Goal: Task Accomplishment & Management: Manage account settings

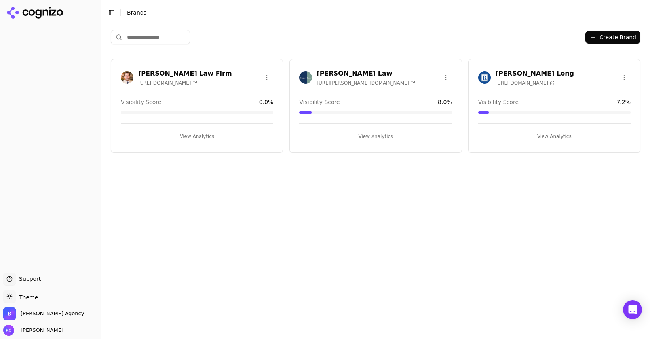
click at [503, 75] on h3 "[PERSON_NAME] Long" at bounding box center [535, 74] width 78 height 10
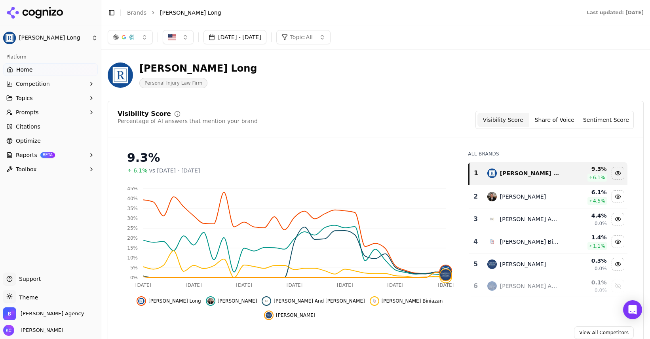
click at [266, 36] on button "[DATE] - [DATE]" at bounding box center [235, 37] width 63 height 14
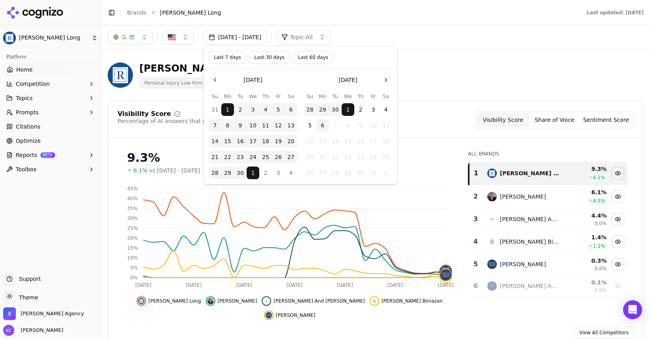
click at [321, 125] on button "6" at bounding box center [322, 125] width 13 height 13
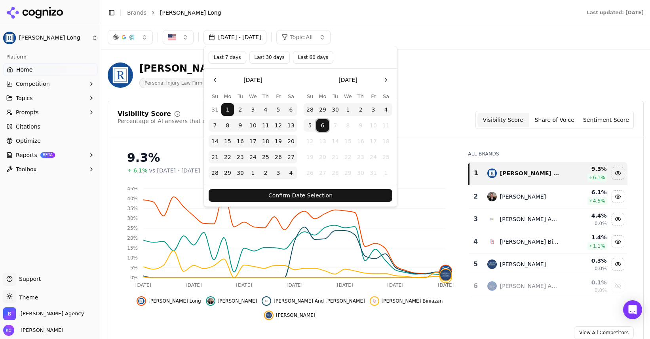
click at [308, 197] on button "Confirm Date Selection" at bounding box center [301, 195] width 184 height 13
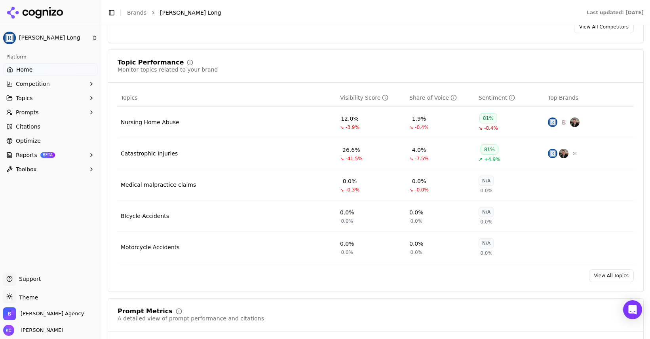
scroll to position [307, 0]
click at [145, 118] on div "Nursing Home Abuse" at bounding box center [150, 122] width 59 height 8
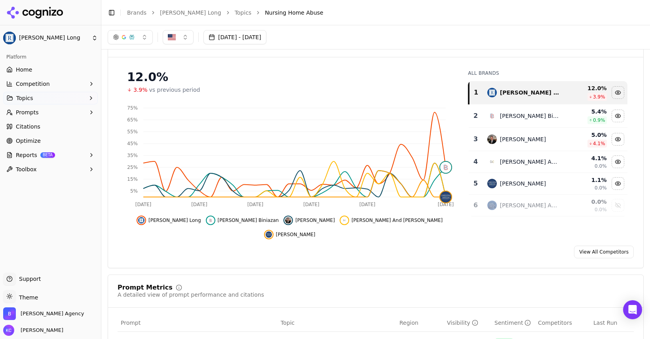
scroll to position [36, 0]
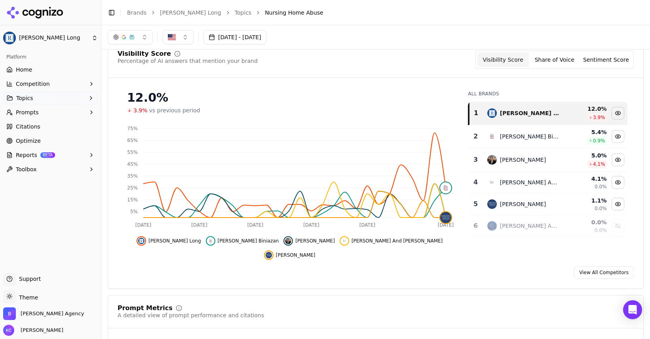
click at [93, 110] on icon "button" at bounding box center [91, 112] width 6 height 6
click at [63, 126] on span "Active" at bounding box center [50, 125] width 69 height 8
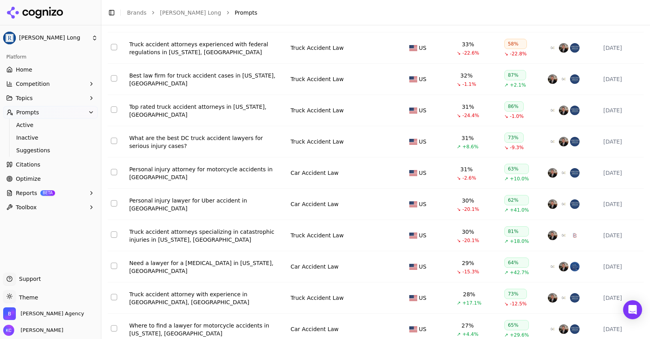
scroll to position [1393, 0]
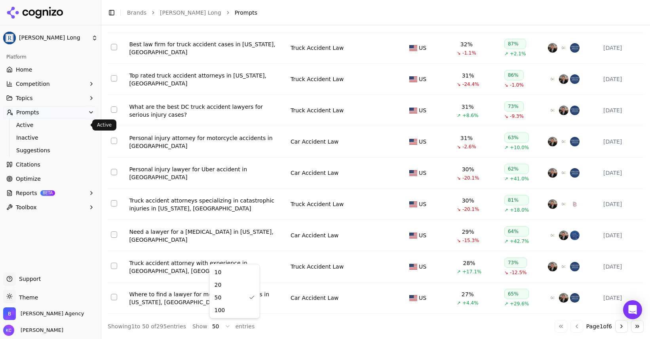
click at [227, 325] on html "[PERSON_NAME] Long Platform Home Competition Topics Prompts Active Inactive Sug…" at bounding box center [325, 169] width 650 height 339
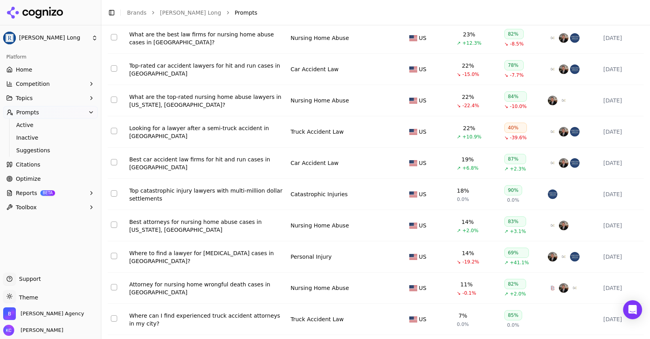
scroll to position [1709, 0]
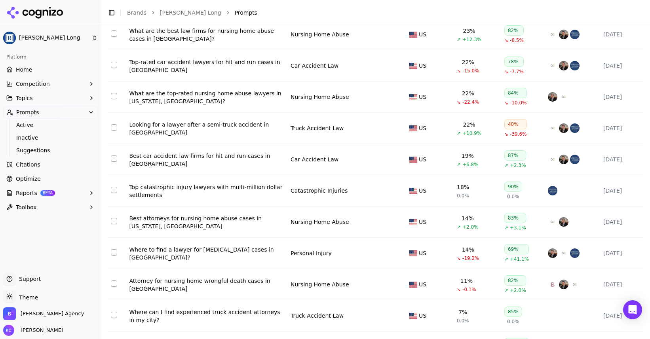
click at [112, 99] on button "Select row 54" at bounding box center [114, 96] width 6 height 6
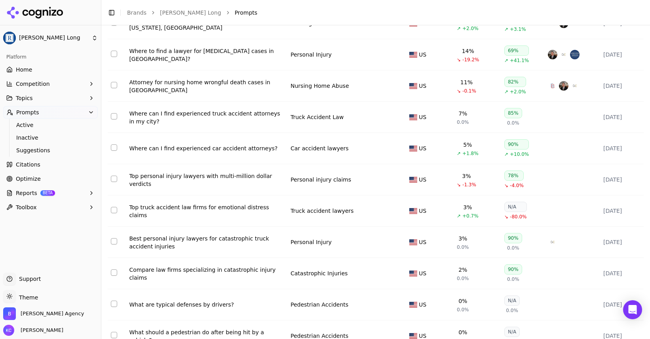
scroll to position [1909, 0]
click at [115, 88] on button "Select row 60" at bounding box center [114, 84] width 6 height 6
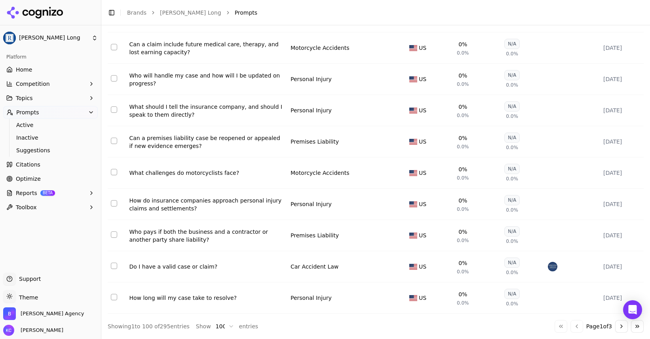
scroll to position [2967, 0]
click at [620, 326] on button "Go to next page" at bounding box center [621, 326] width 13 height 13
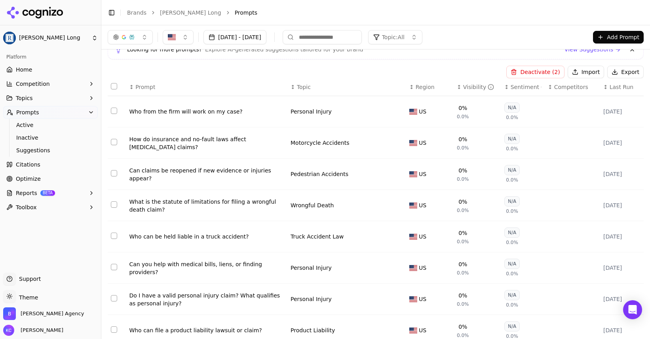
scroll to position [0, 0]
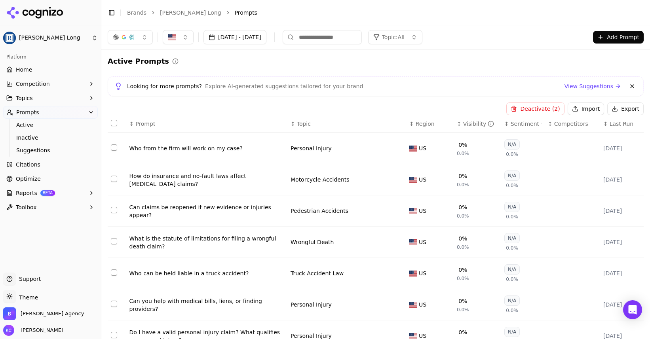
click at [299, 123] on span "Topic" at bounding box center [304, 124] width 14 height 8
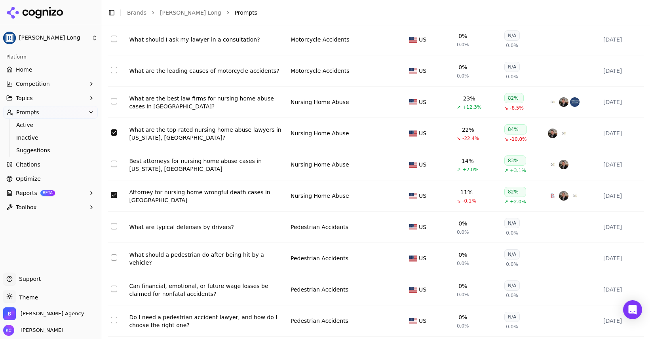
scroll to position [2909, 0]
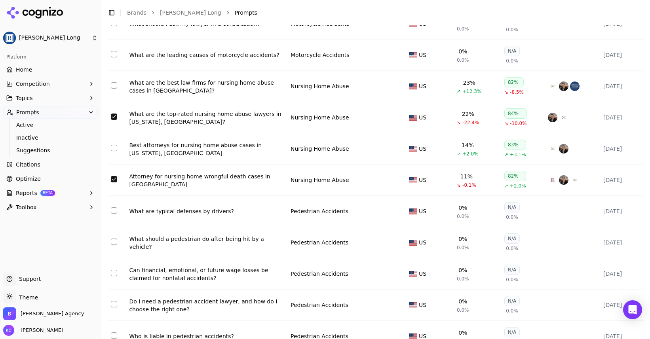
click at [114, 89] on button "Select row 52" at bounding box center [114, 85] width 6 height 6
click at [114, 151] on button "Select row 58" at bounding box center [114, 148] width 6 height 6
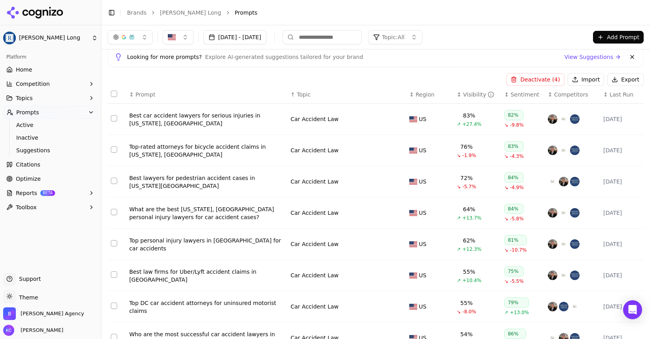
scroll to position [0, 0]
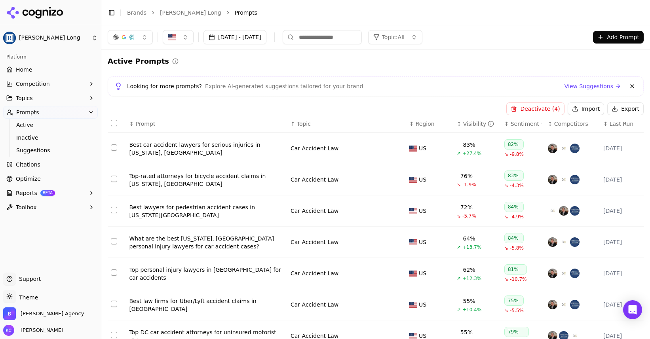
click at [540, 108] on button "Deactivate ( 4 )" at bounding box center [535, 109] width 58 height 13
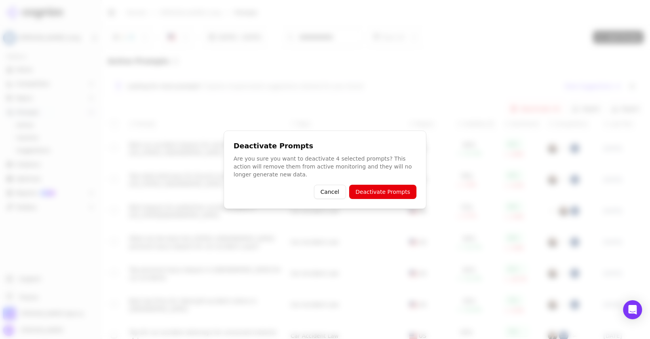
click at [394, 192] on button "Deactivate Prompts" at bounding box center [382, 192] width 67 height 14
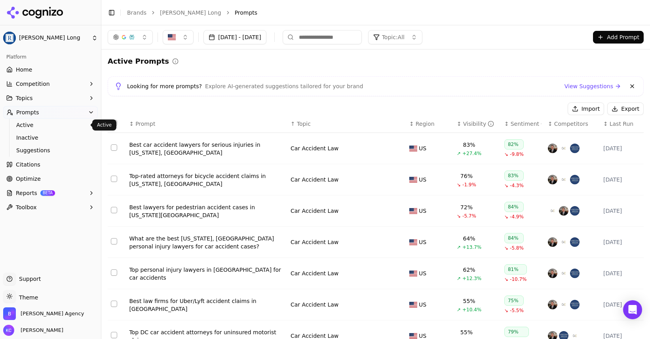
click at [30, 125] on span "Active" at bounding box center [50, 125] width 69 height 8
click at [472, 123] on div "Visibility" at bounding box center [478, 124] width 31 height 8
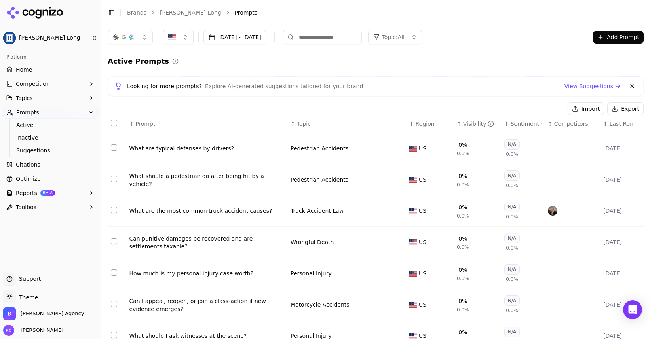
click at [472, 123] on div "Visibility" at bounding box center [478, 124] width 31 height 8
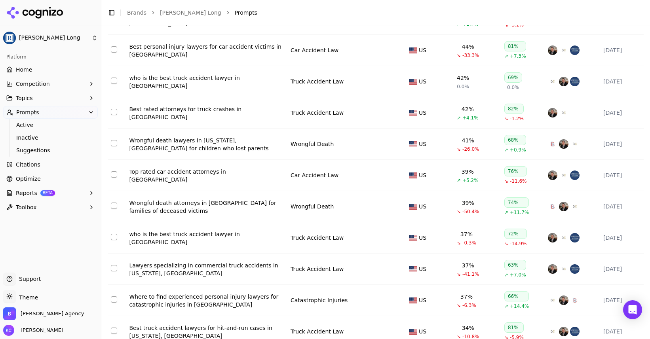
scroll to position [1008, 0]
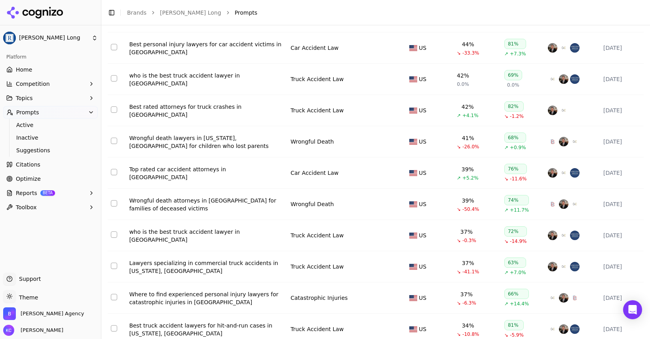
click at [190, 143] on div "Wrongful death lawyers in [US_STATE], [GEOGRAPHIC_DATA] for children who lost p…" at bounding box center [206, 142] width 155 height 16
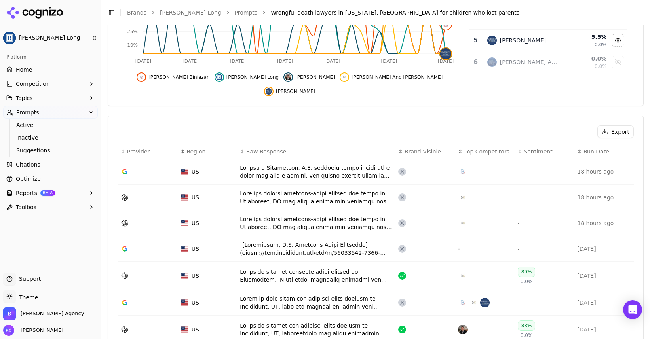
scroll to position [200, 0]
click at [282, 163] on div "Data table" at bounding box center [316, 171] width 152 height 16
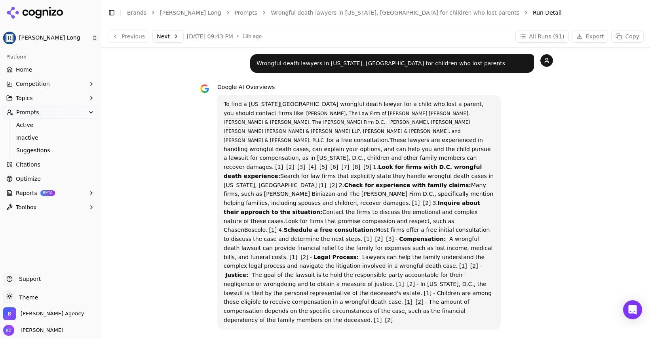
click at [23, 69] on span "Home" at bounding box center [24, 70] width 16 height 8
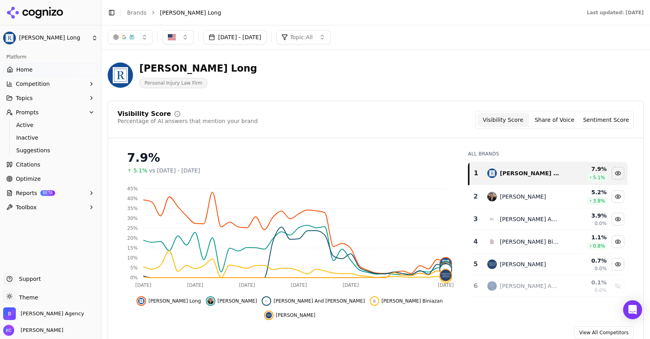
click at [263, 37] on button "[DATE] - [DATE]" at bounding box center [235, 37] width 63 height 14
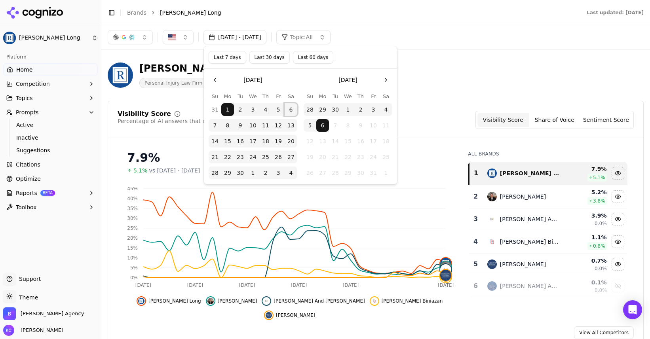
click at [291, 110] on button "6" at bounding box center [291, 109] width 13 height 13
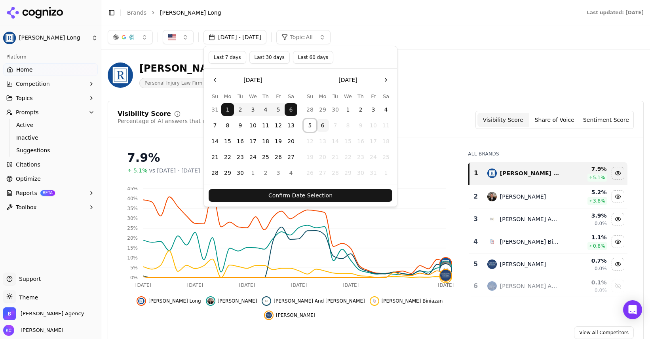
click at [312, 125] on button "5" at bounding box center [310, 125] width 13 height 13
click at [297, 196] on button "Confirm Date Selection" at bounding box center [301, 195] width 184 height 13
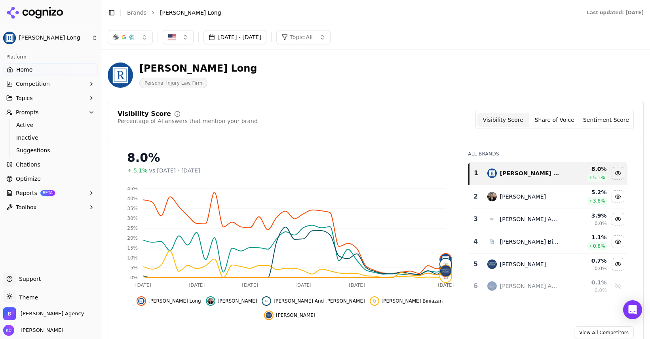
click at [200, 173] on span "vs [DATE] - [DATE]" at bounding box center [174, 171] width 51 height 8
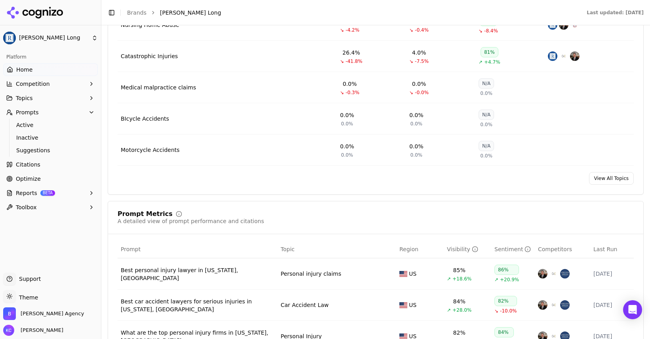
scroll to position [409, 0]
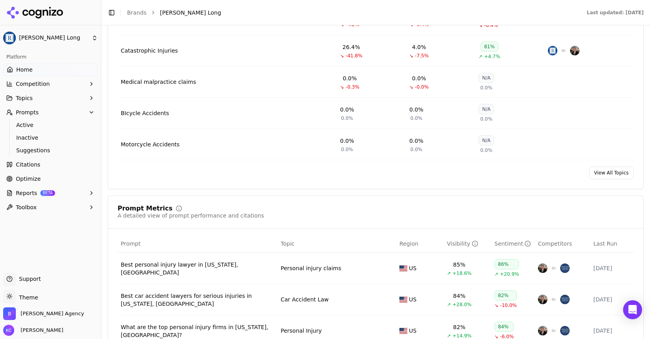
click at [609, 167] on link "View All Topics" at bounding box center [611, 173] width 45 height 13
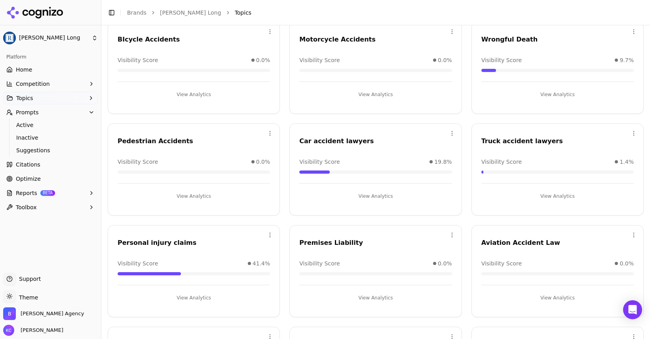
scroll to position [160, 0]
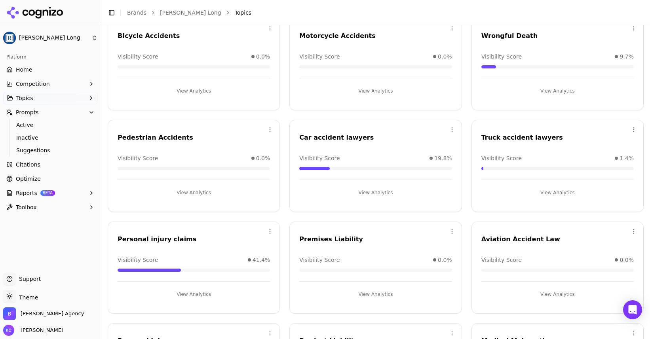
click at [194, 194] on button "View Analytics" at bounding box center [194, 192] width 152 height 13
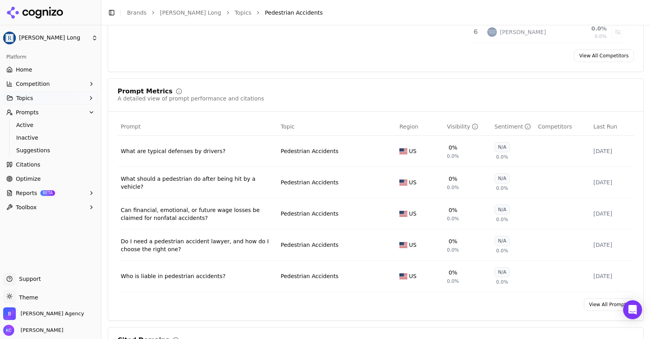
scroll to position [225, 0]
click at [188, 245] on div "Do I need a pedestrian accident lawyer, and how do I choose the right one?" at bounding box center [198, 245] width 154 height 16
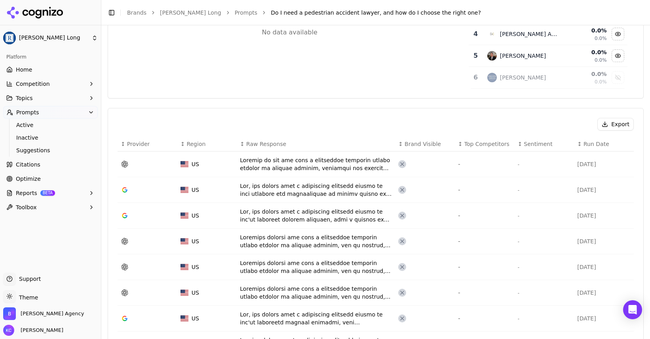
scroll to position [181, 0]
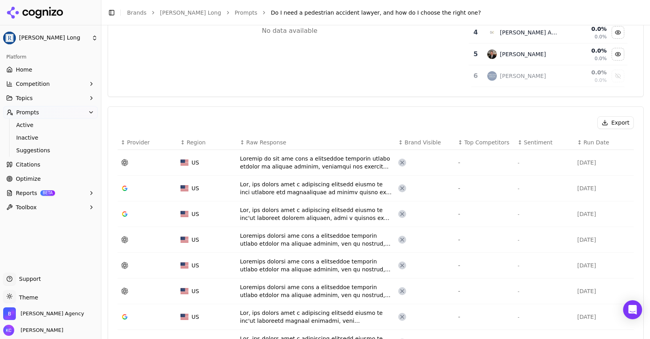
click at [268, 162] on div "Data table" at bounding box center [316, 163] width 152 height 16
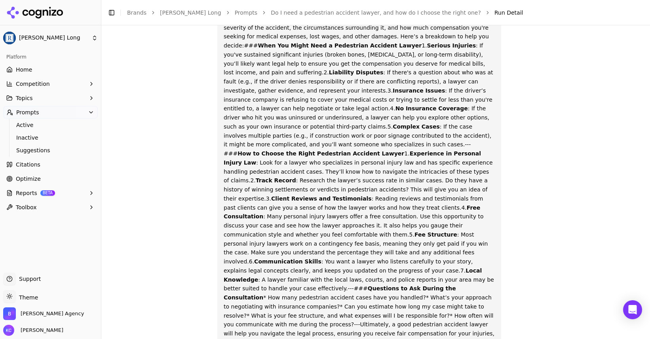
scroll to position [105, 0]
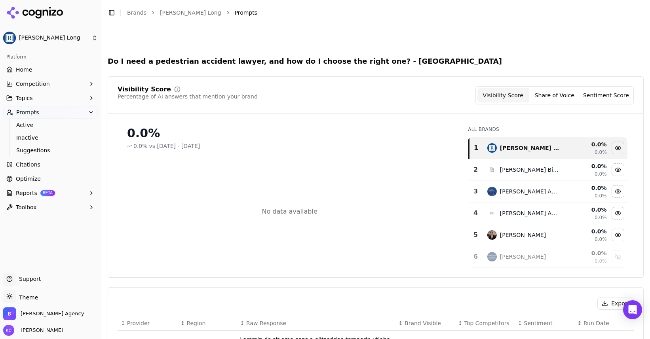
scroll to position [205, 0]
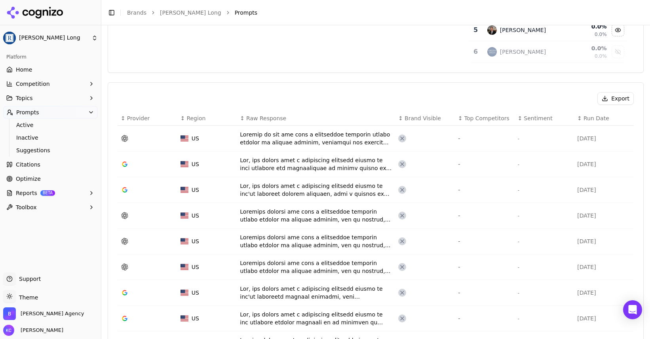
click at [272, 191] on div "Data table" at bounding box center [316, 190] width 152 height 16
